Goal: Information Seeking & Learning: Understand process/instructions

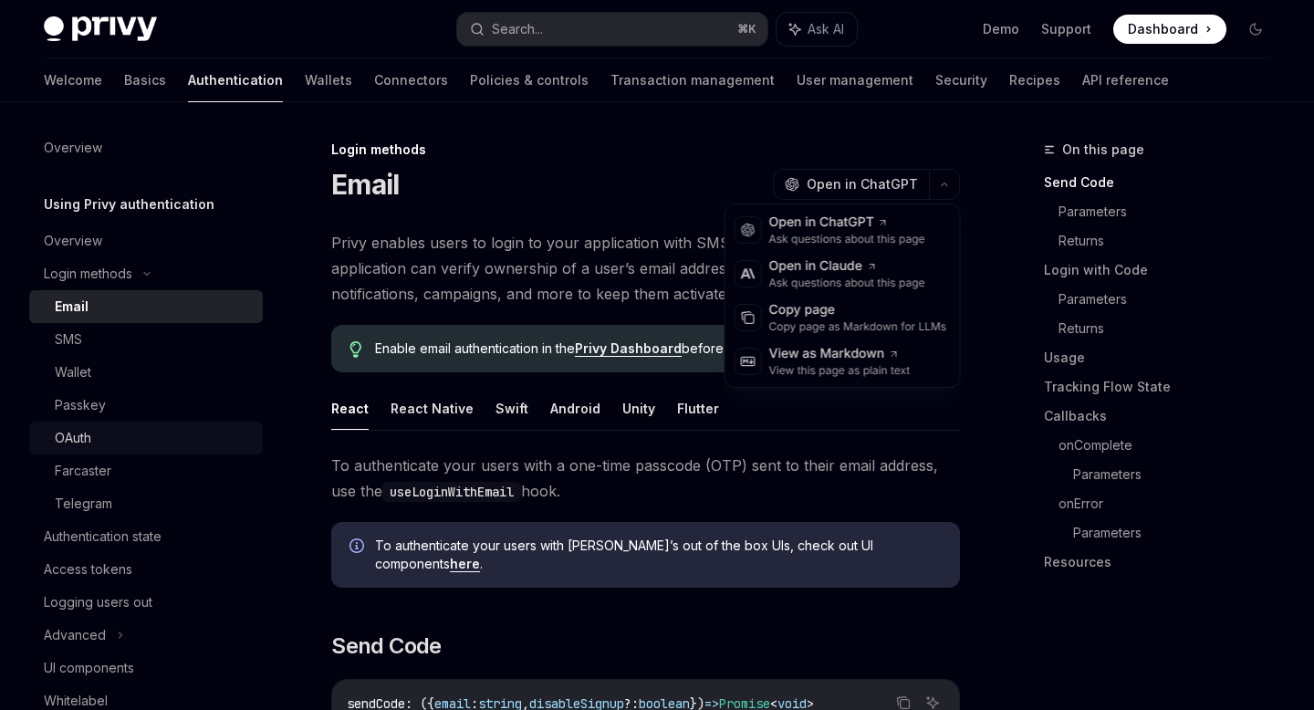
click at [75, 427] on div "OAuth" at bounding box center [73, 438] width 37 height 22
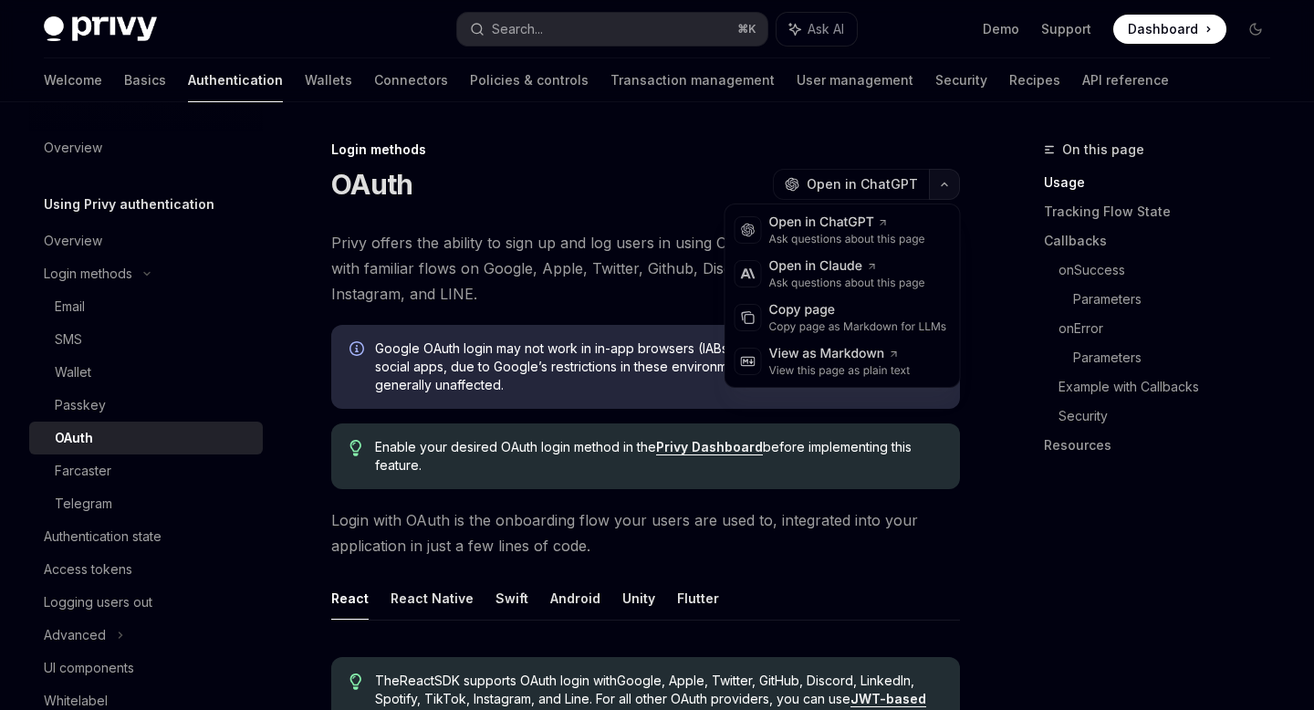
click at [953, 187] on button "button" at bounding box center [944, 184] width 31 height 31
click at [855, 318] on div "Copy page" at bounding box center [858, 310] width 178 height 18
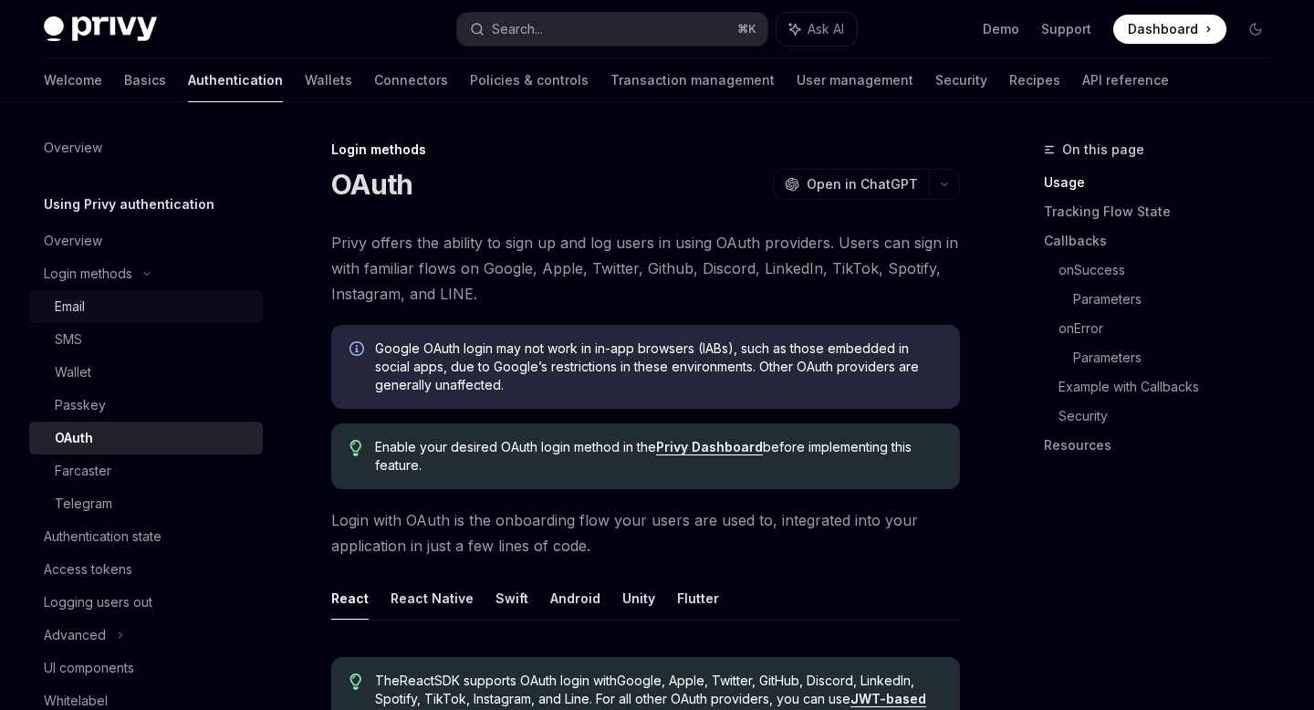
click at [67, 311] on div "Email" at bounding box center [70, 307] width 30 height 22
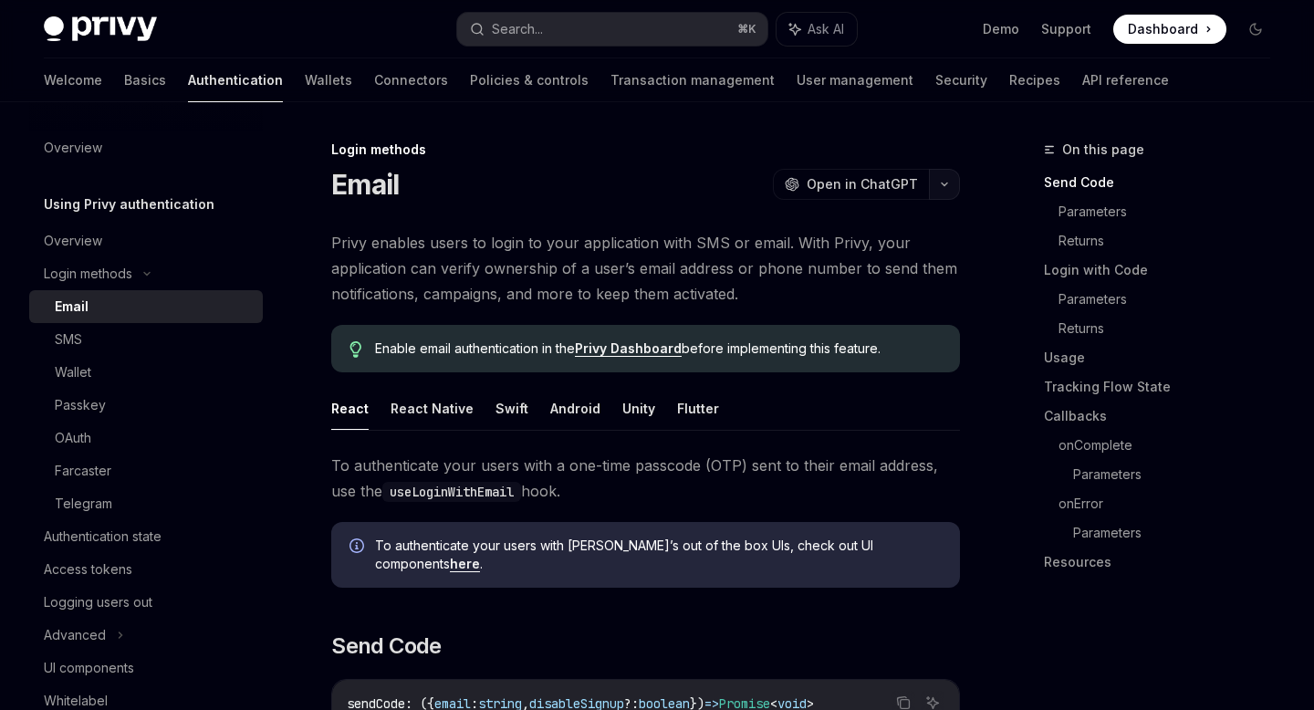
click at [942, 190] on button "button" at bounding box center [944, 184] width 31 height 31
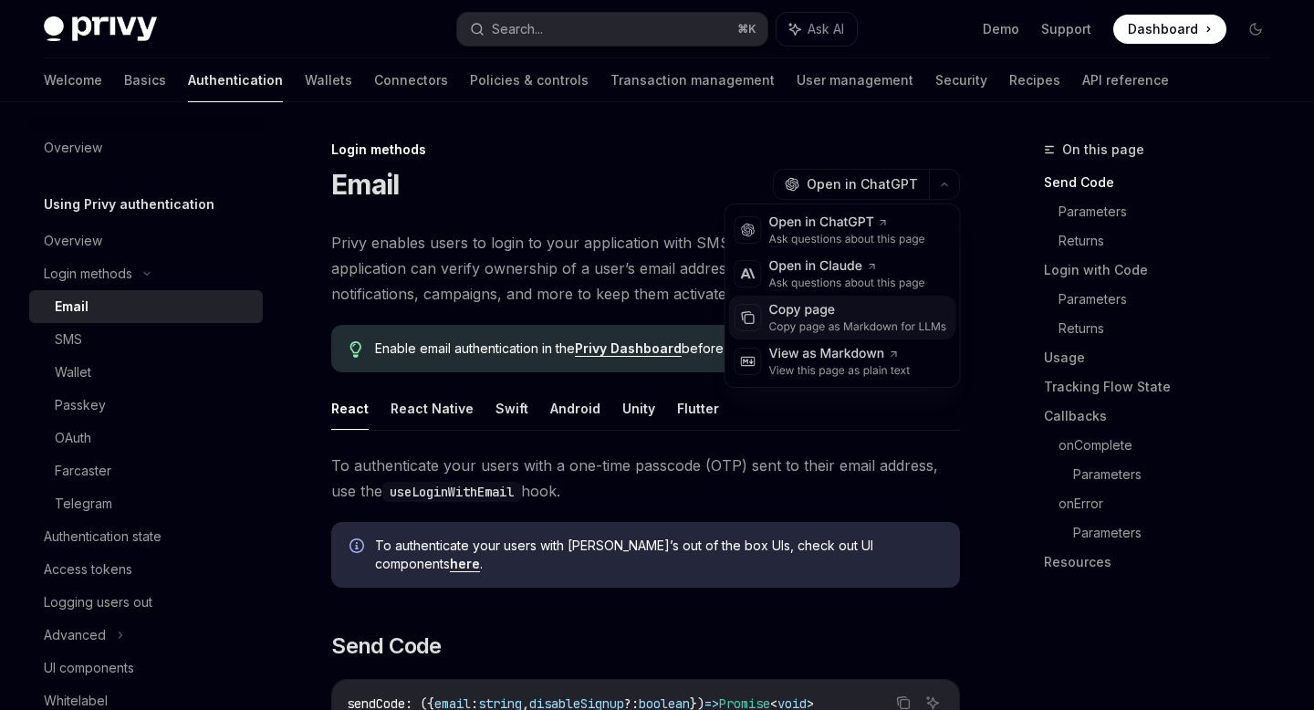
click at [846, 326] on div "Copy page as Markdown for LLMs" at bounding box center [858, 326] width 178 height 15
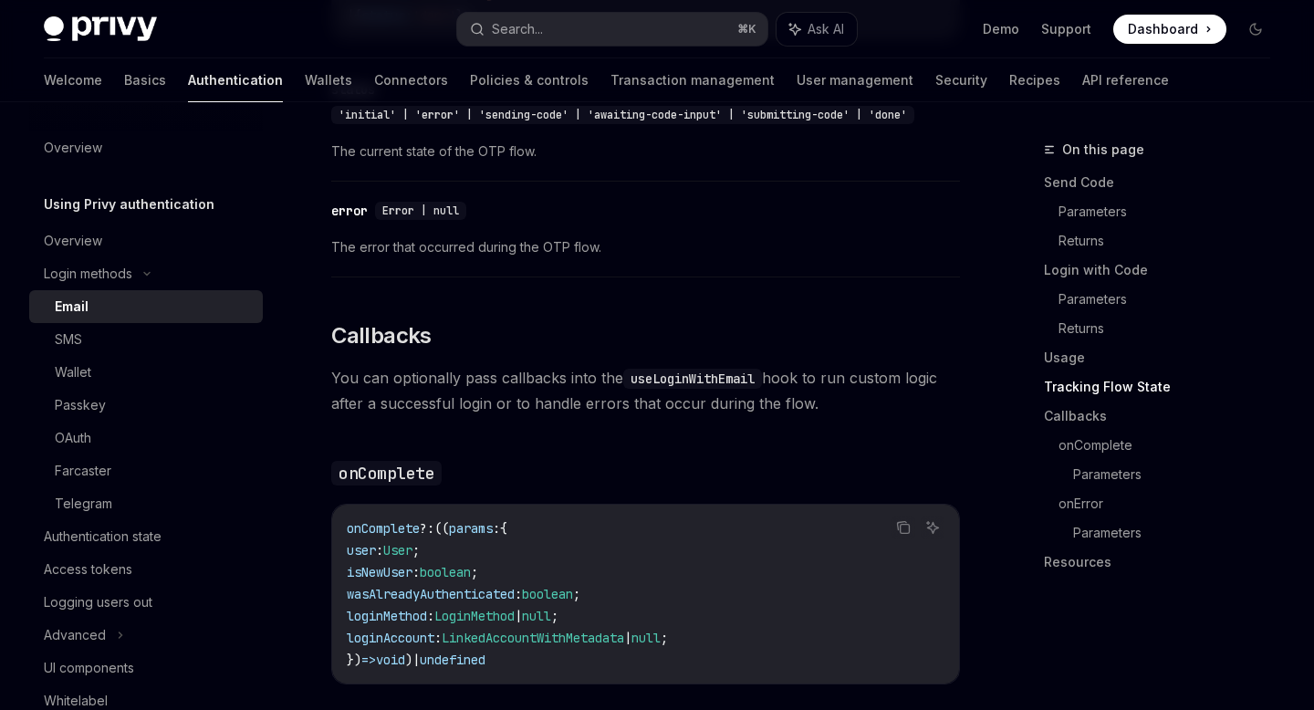
scroll to position [2423, 0]
click at [126, 444] on div "OAuth" at bounding box center [153, 438] width 197 height 22
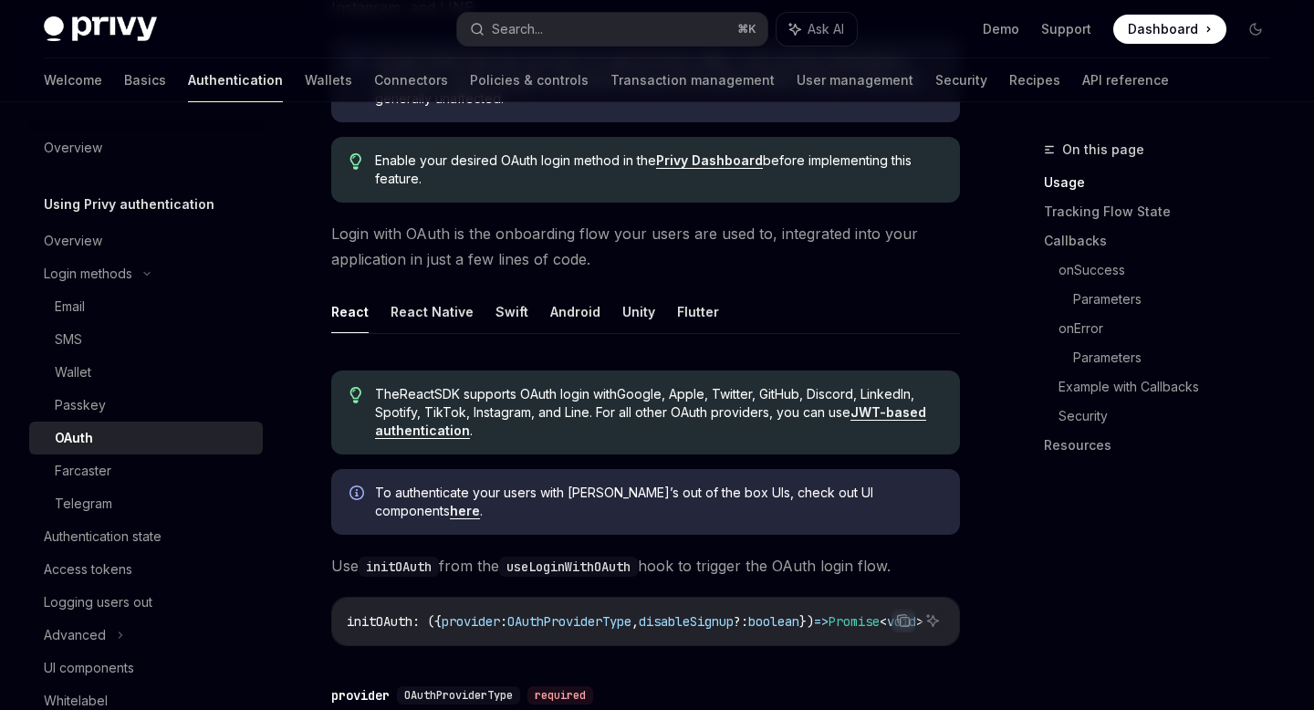
scroll to position [291, 0]
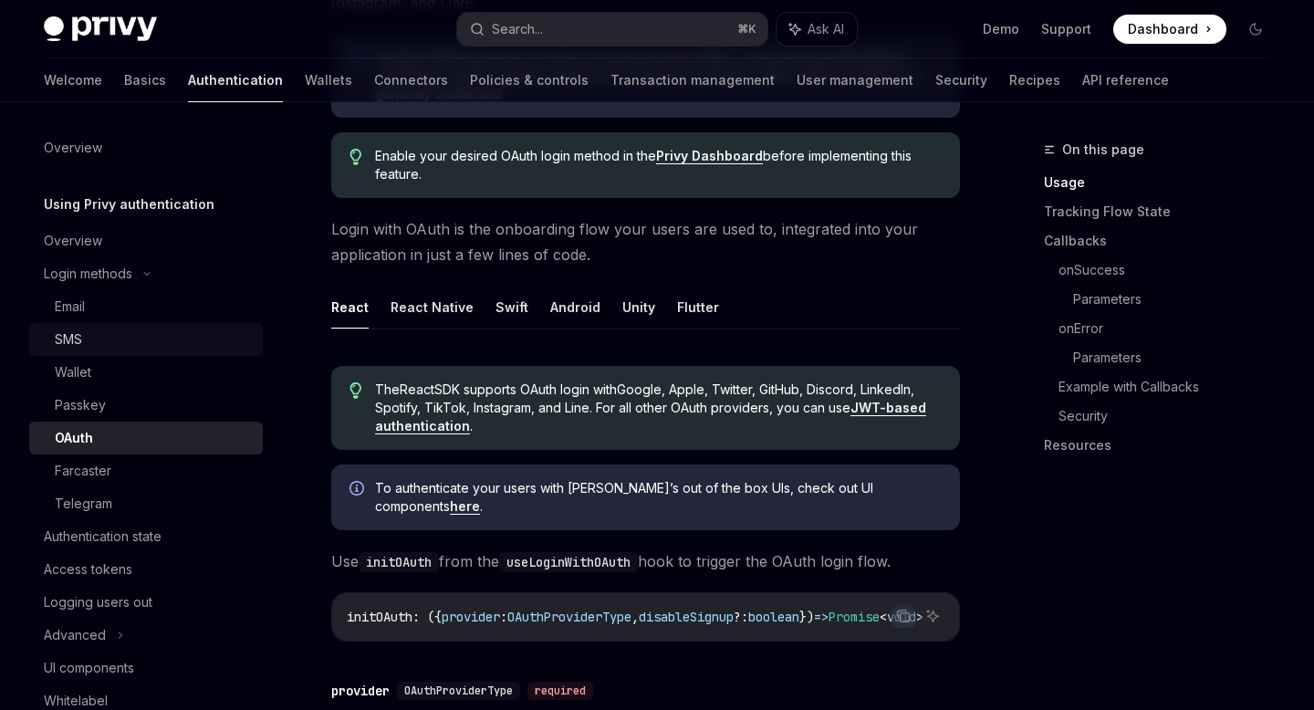
click at [93, 325] on link "SMS" at bounding box center [146, 339] width 234 height 33
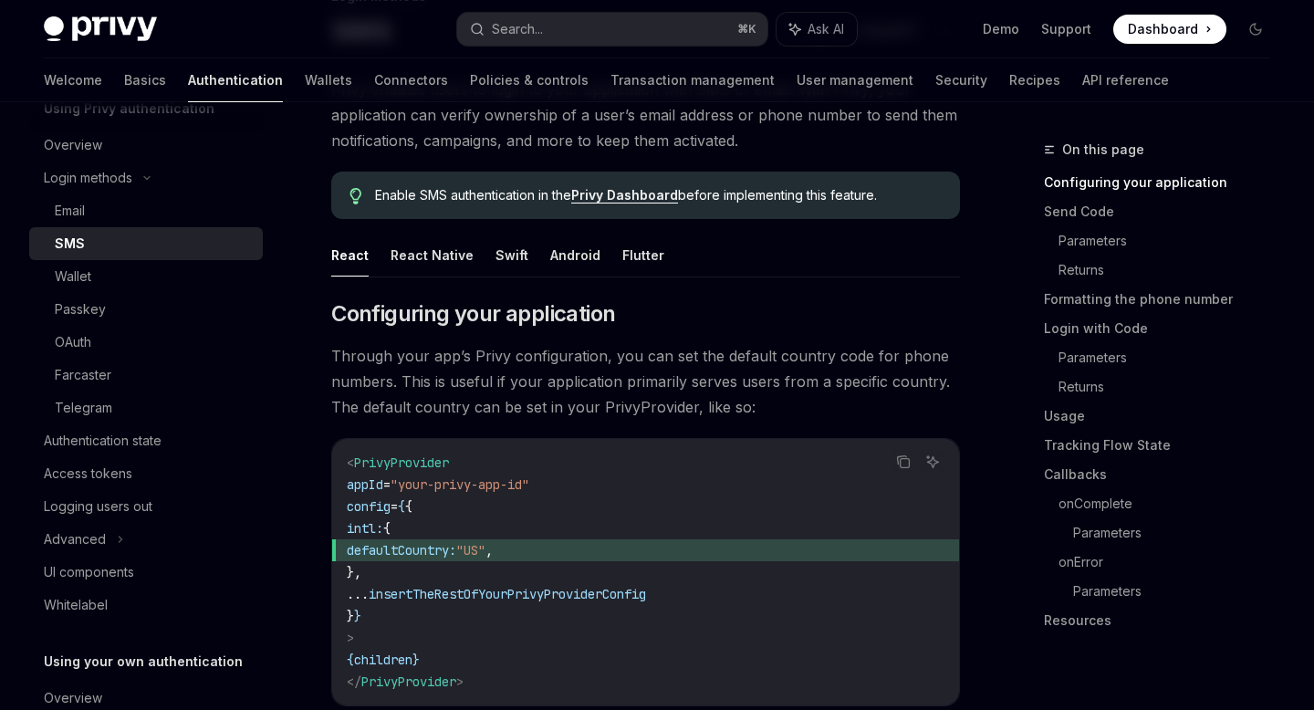
scroll to position [157, 0]
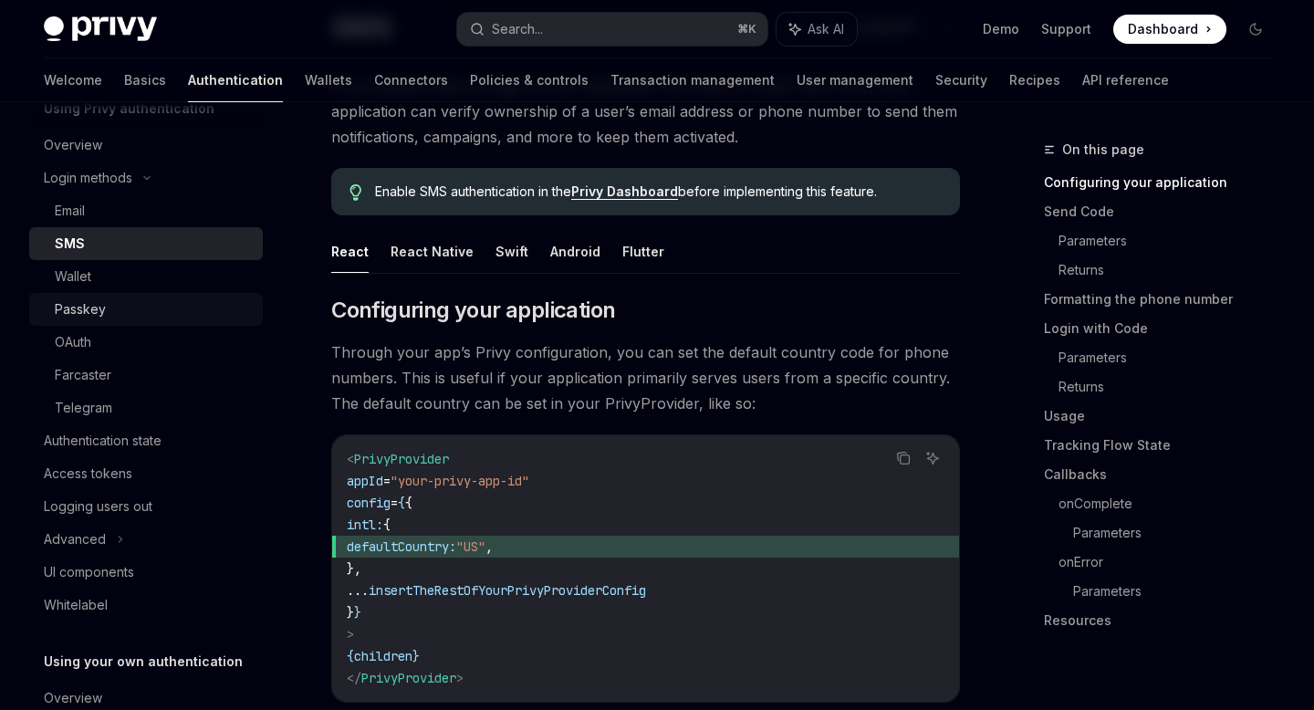
click at [109, 310] on div "Passkey" at bounding box center [153, 309] width 197 height 22
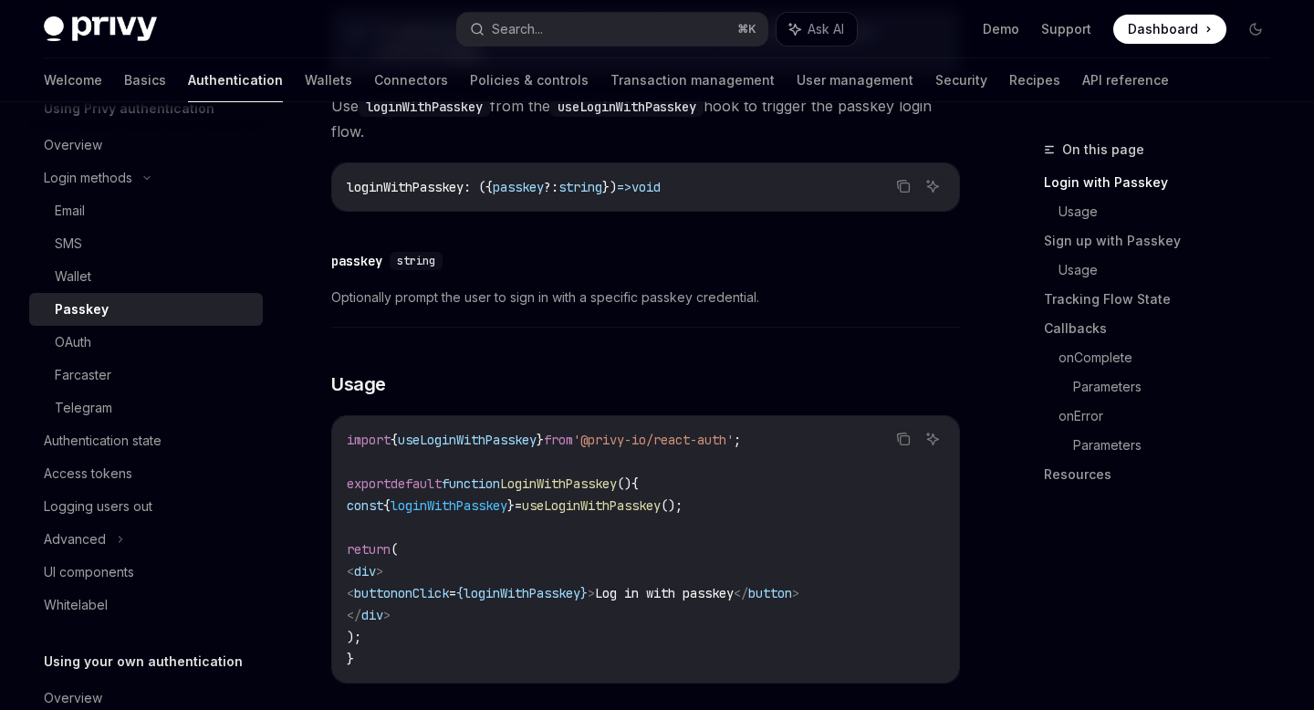
scroll to position [465, 0]
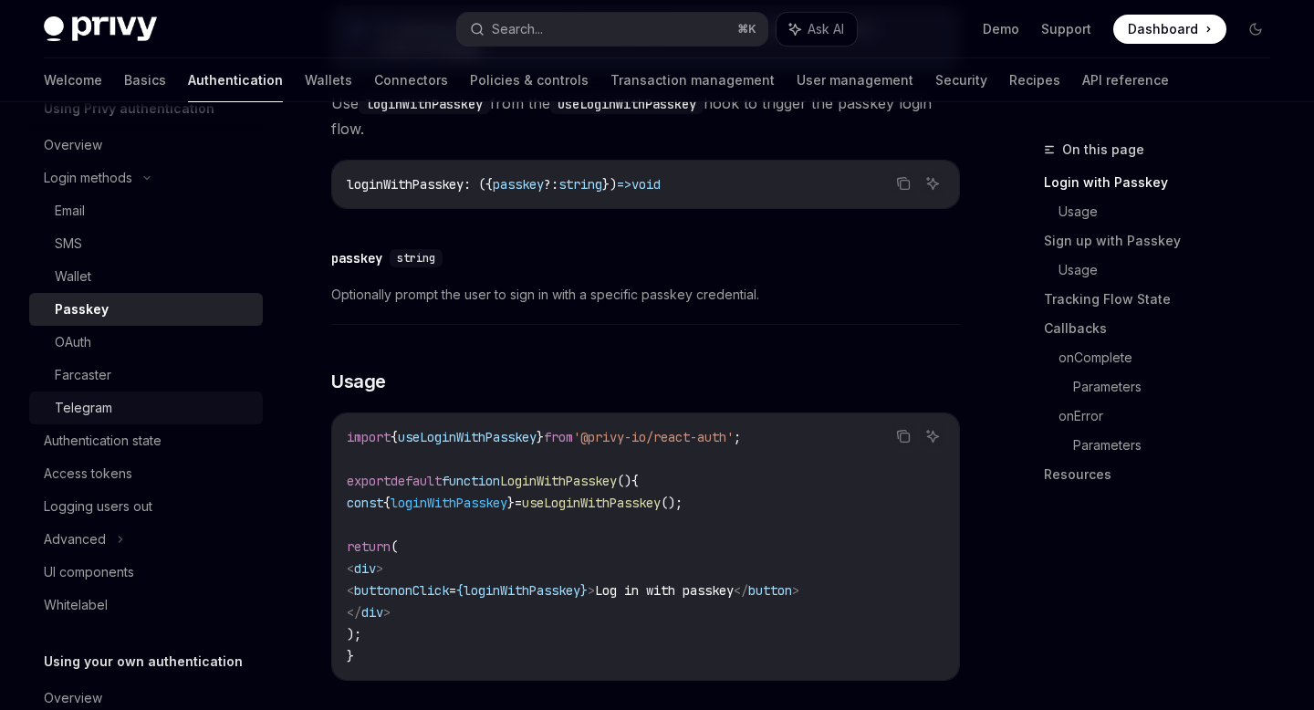
click at [116, 406] on div "Telegram" at bounding box center [153, 408] width 197 height 22
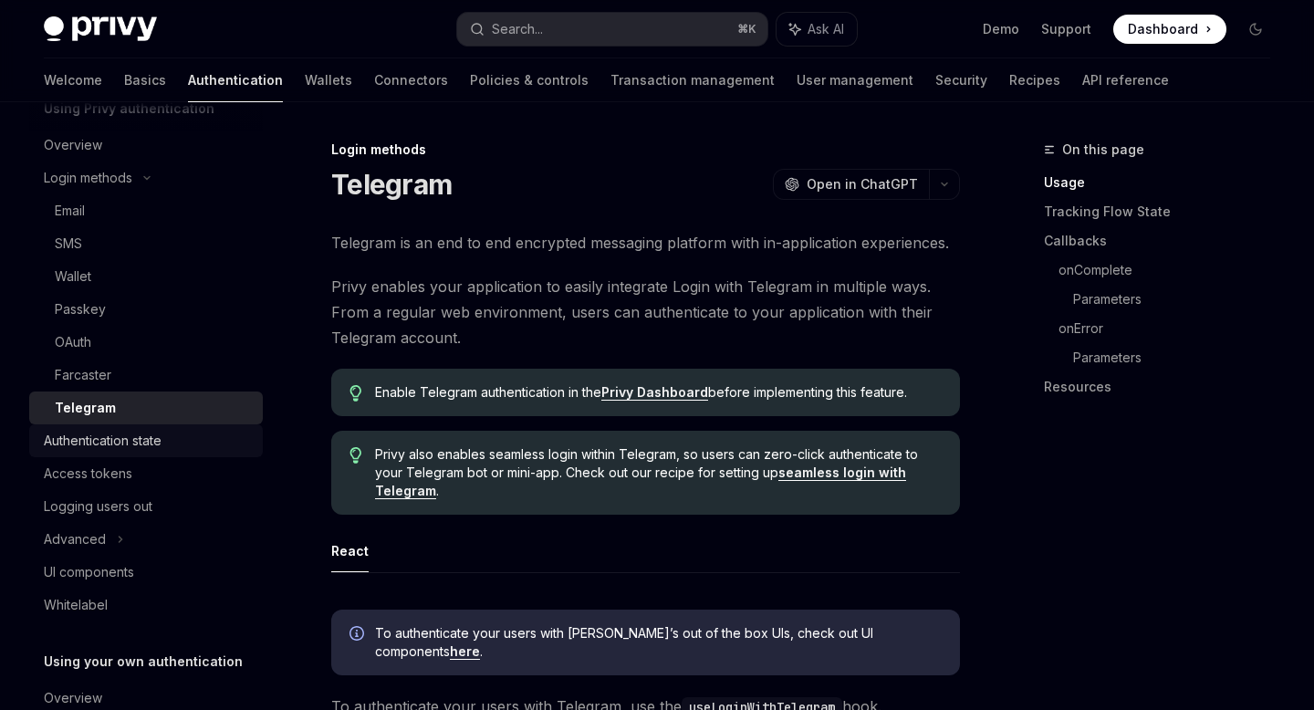
click at [118, 443] on div "Authentication state" at bounding box center [103, 441] width 118 height 22
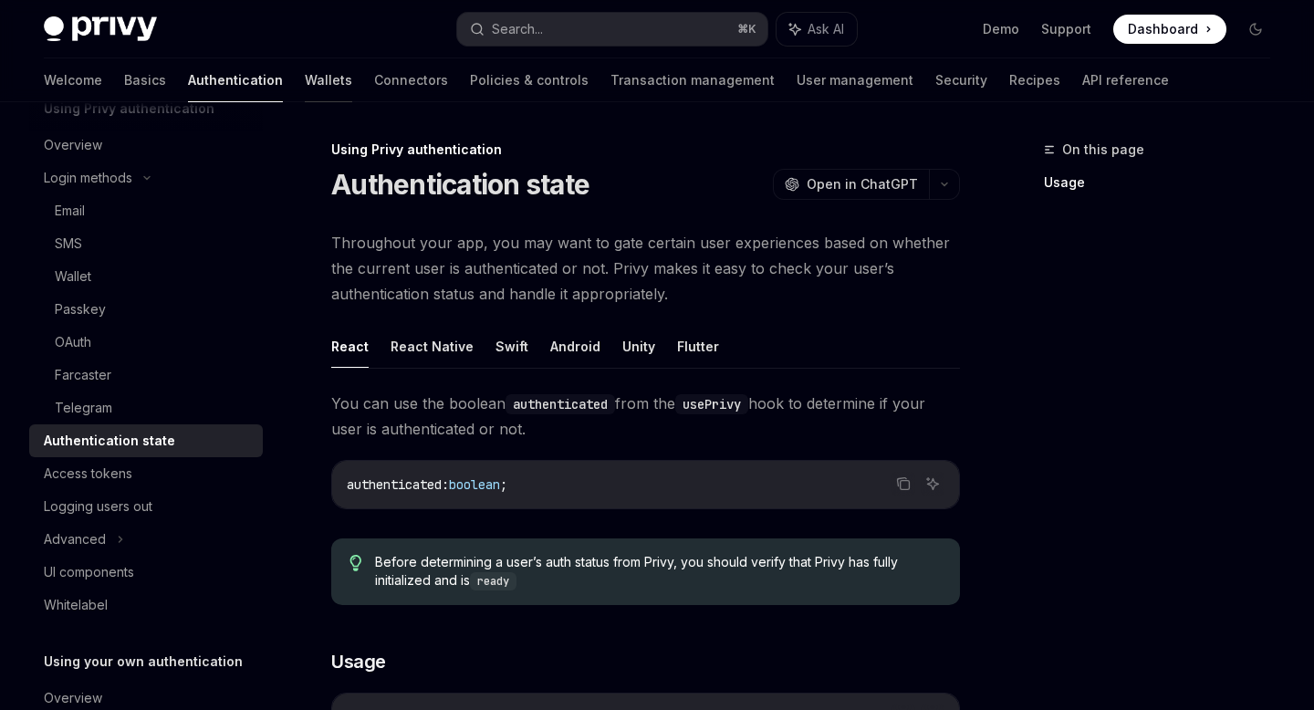
click at [305, 90] on link "Wallets" at bounding box center [328, 80] width 47 height 44
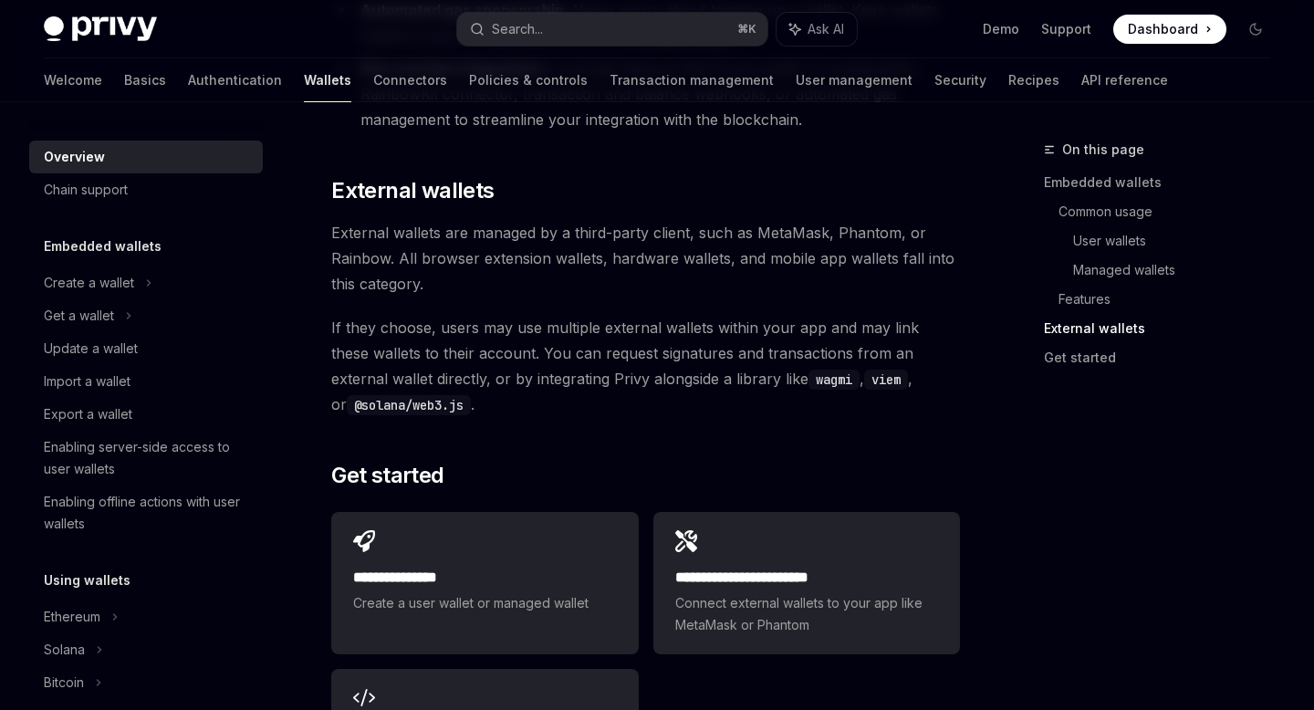
scroll to position [2711, 0]
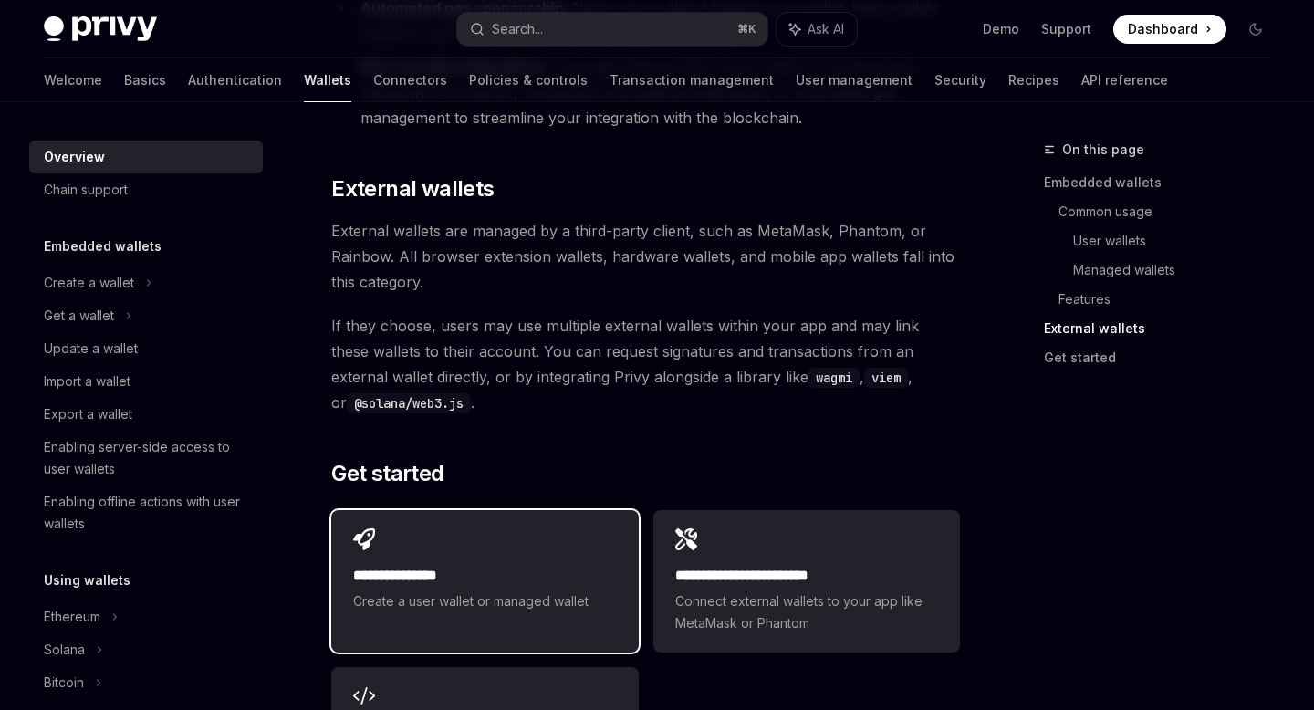
click at [520, 534] on div "**********" at bounding box center [484, 570] width 307 height 120
type textarea "*"
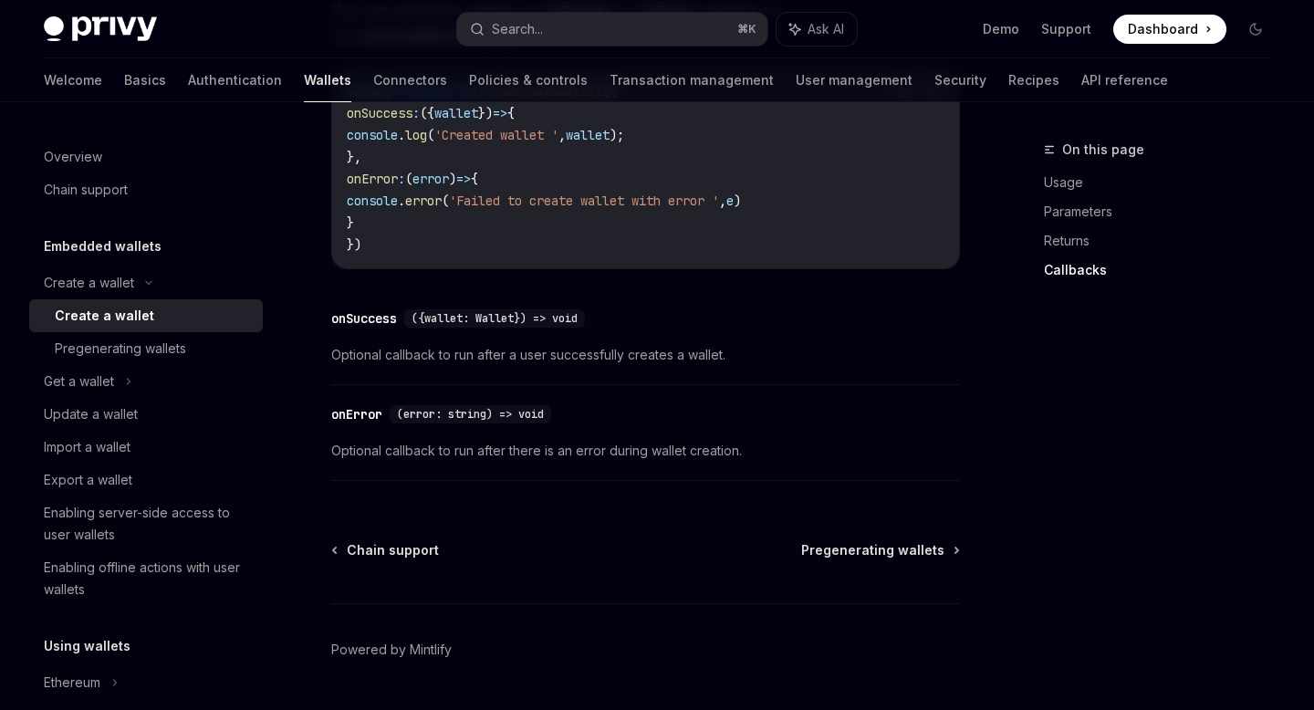
scroll to position [1471, 0]
